Goal: Navigation & Orientation: Find specific page/section

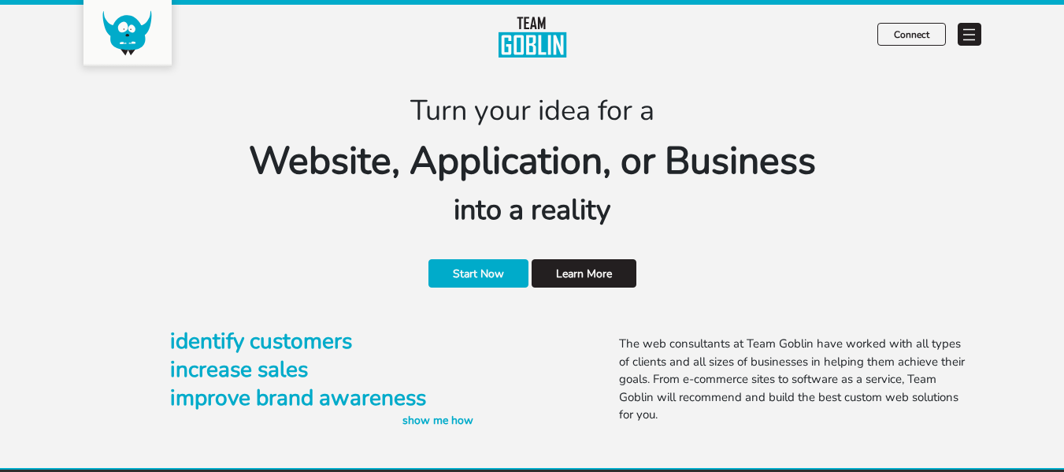
click at [966, 42] on span at bounding box center [969, 34] width 24 height 23
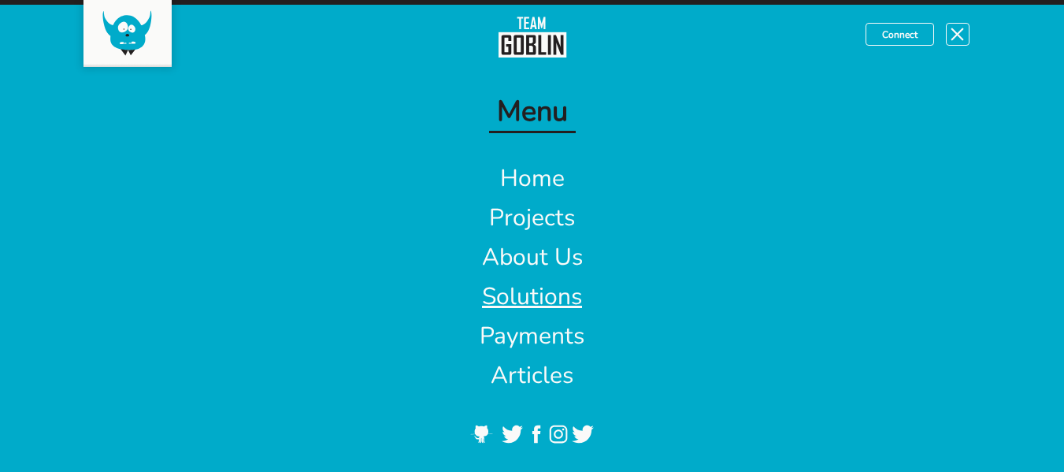
click at [532, 295] on link "Solutions" at bounding box center [532, 296] width 100 height 32
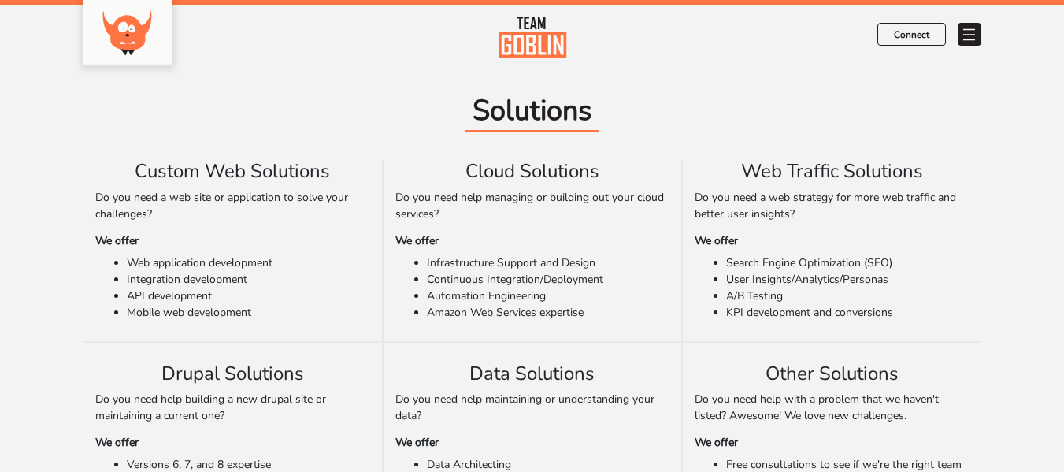
click at [970, 38] on span at bounding box center [969, 34] width 24 height 23
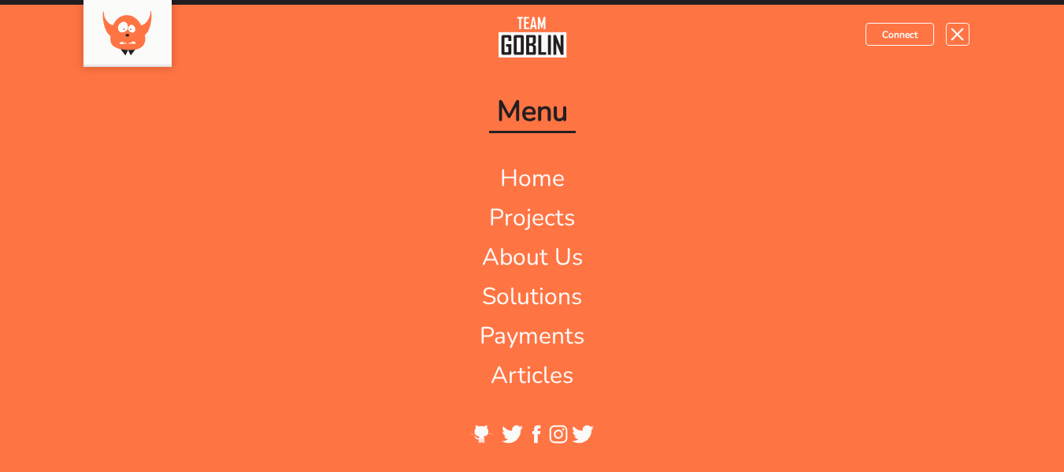
click at [969, 38] on span at bounding box center [957, 34] width 24 height 23
